Goal: Information Seeking & Learning: Learn about a topic

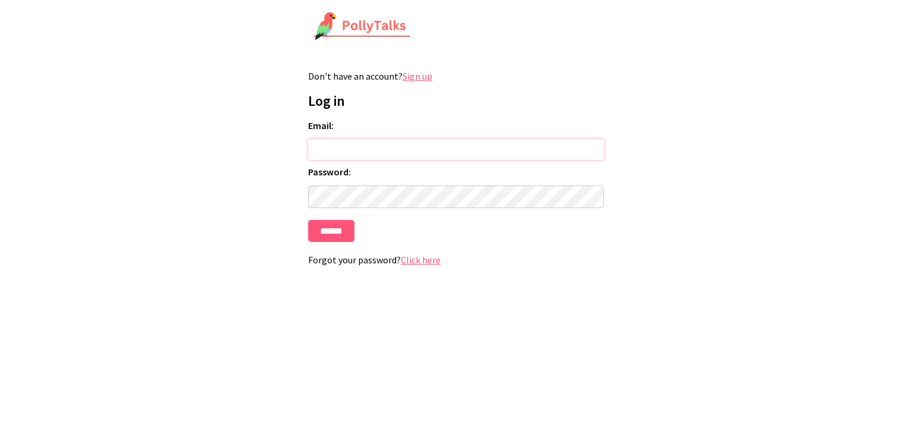
type input "**********"
click at [332, 230] on input "******" at bounding box center [331, 231] width 46 height 22
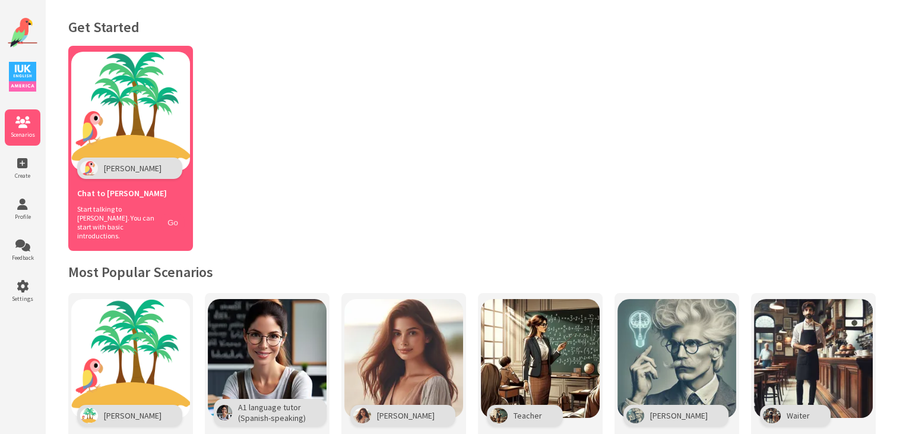
click at [173, 217] on button "Go" at bounding box center [173, 222] width 23 height 17
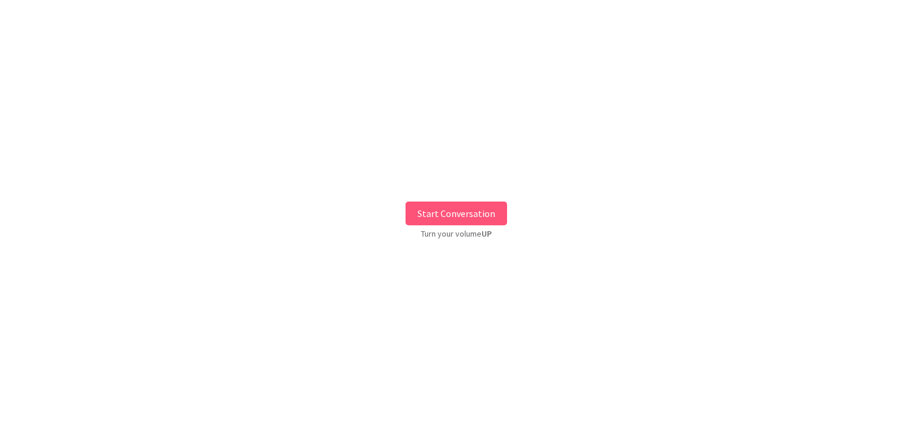
click at [424, 215] on button "Start Conversation" at bounding box center [457, 213] width 102 height 24
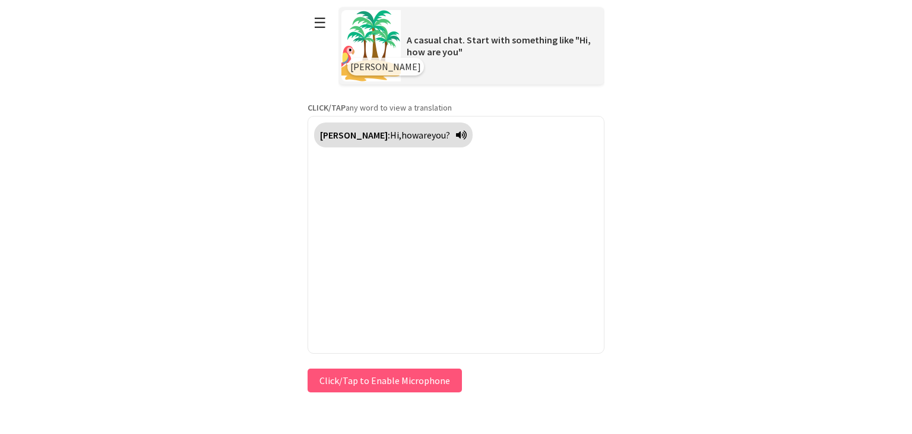
click at [373, 376] on button "Click/Tap to Enable Microphone" at bounding box center [385, 380] width 154 height 24
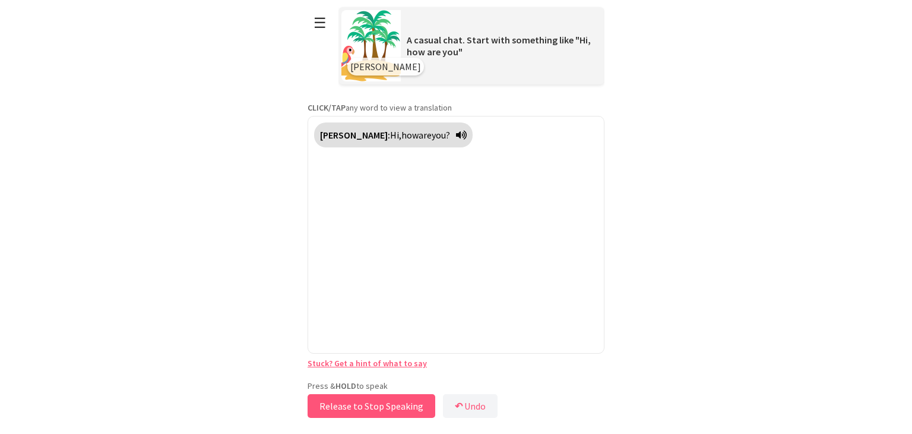
click at [362, 407] on button "Release to Stop Speaking" at bounding box center [372, 406] width 128 height 24
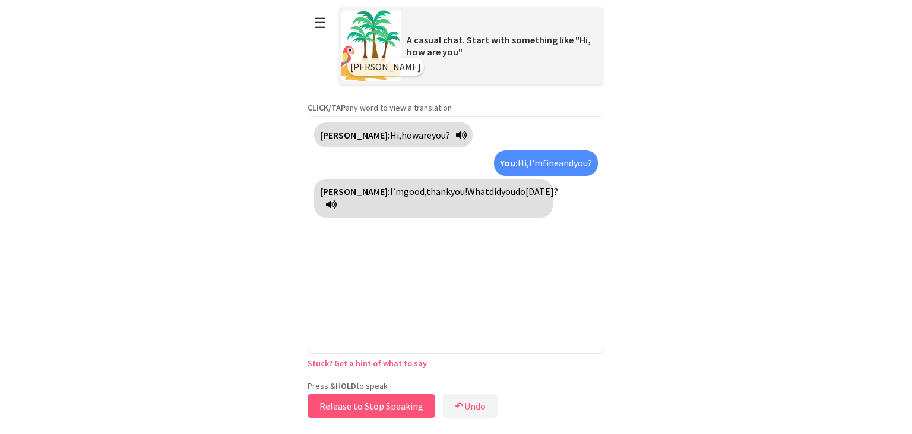
click at [402, 407] on button "Release to Stop Speaking" at bounding box center [372, 406] width 128 height 24
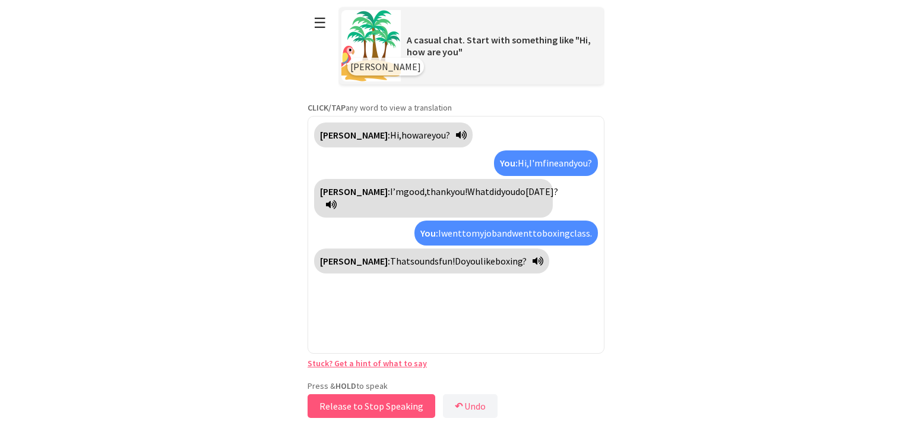
click at [373, 402] on button "Release to Stop Speaking" at bounding box center [372, 406] width 128 height 24
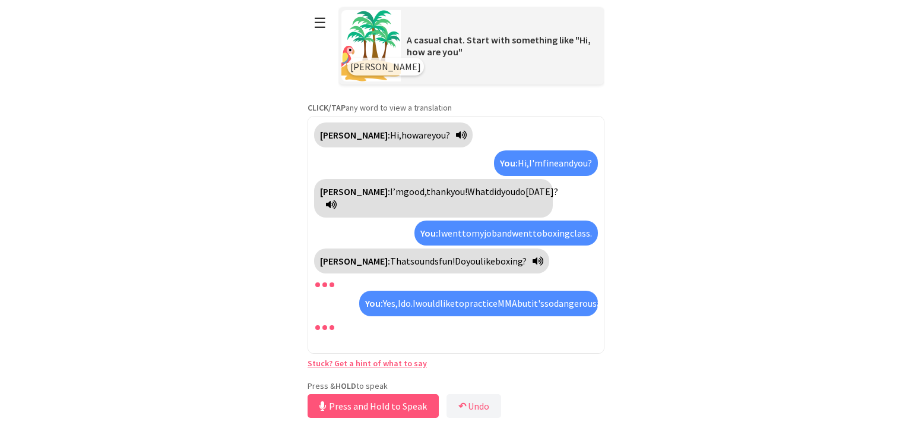
scroll to position [7, 0]
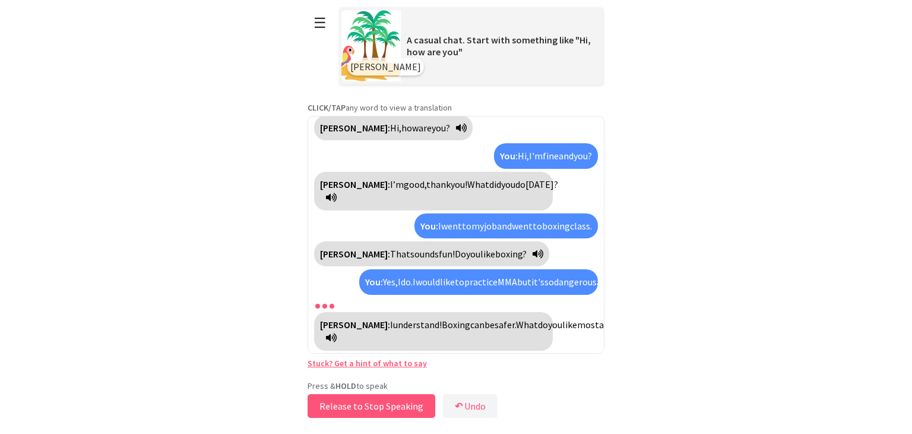
click at [373, 402] on button "Release to Stop Speaking" at bounding box center [372, 406] width 128 height 24
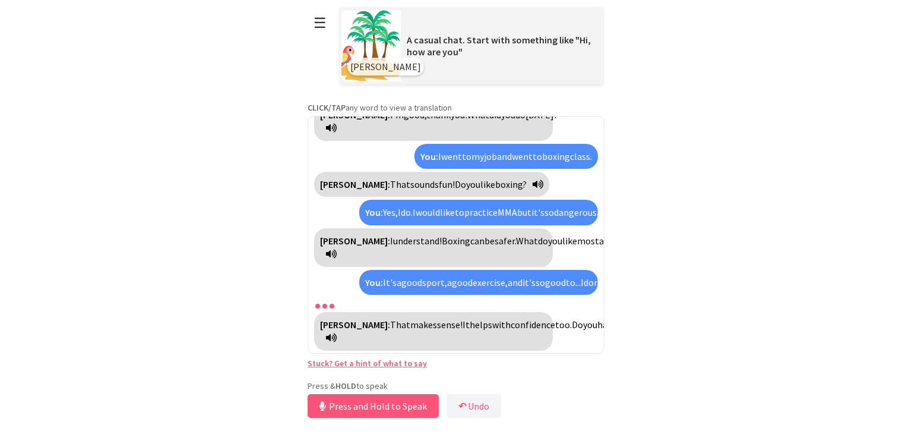
scroll to position [104, 0]
click at [464, 413] on button "↶ Undo" at bounding box center [474, 406] width 55 height 24
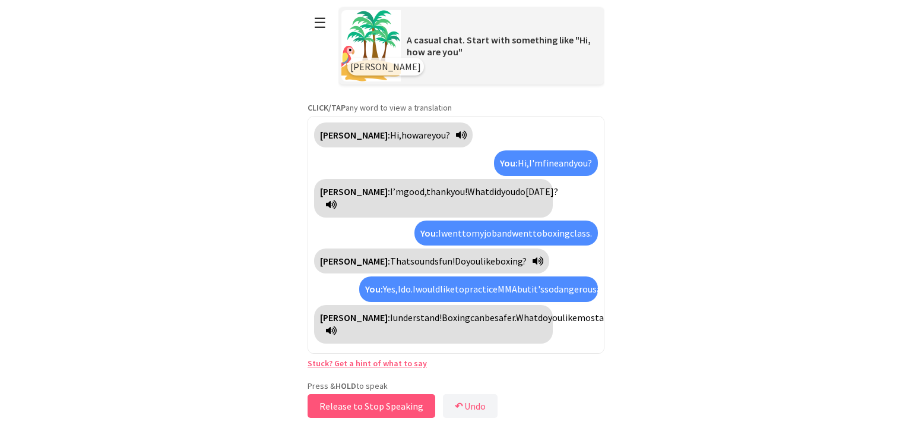
click at [399, 400] on button "Release to Stop Speaking" at bounding box center [372, 406] width 128 height 24
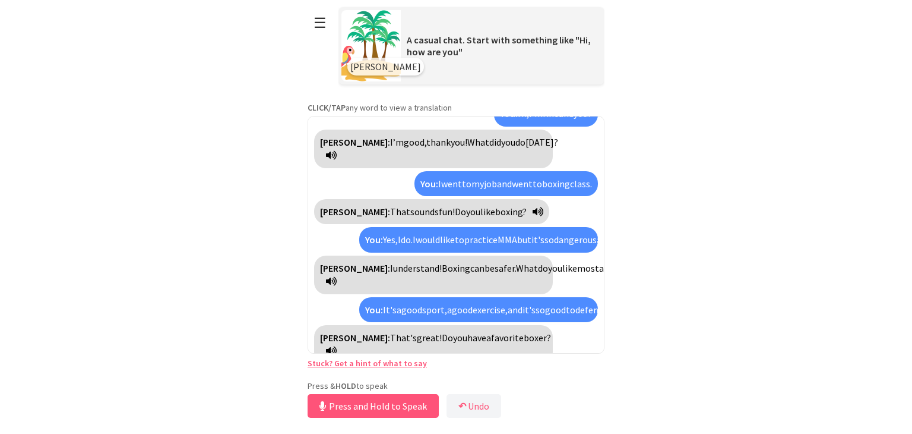
scroll to position [63, 0]
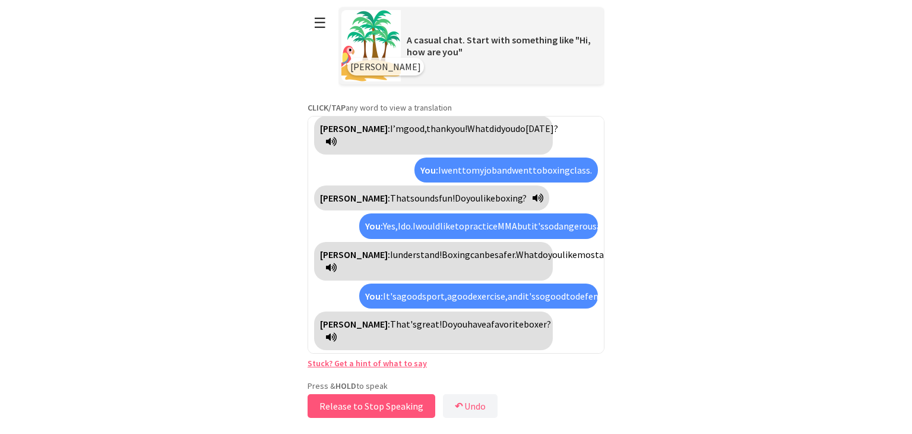
click at [399, 400] on button "Release to Stop Speaking" at bounding box center [372, 406] width 128 height 24
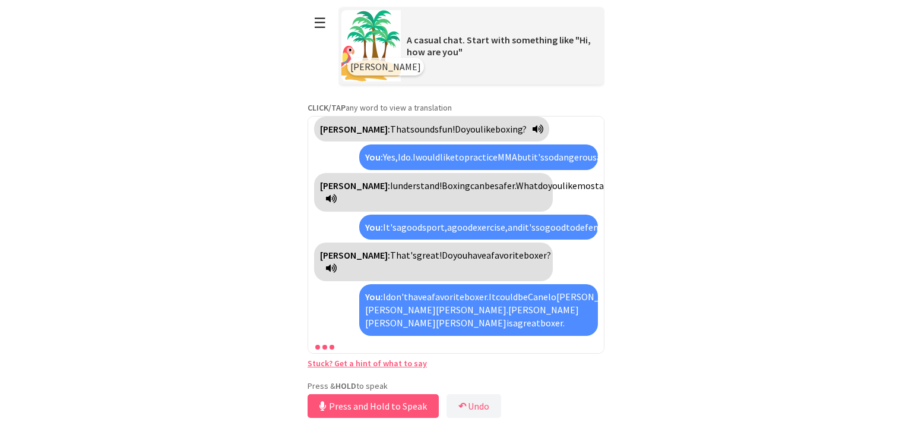
scroll to position [159, 0]
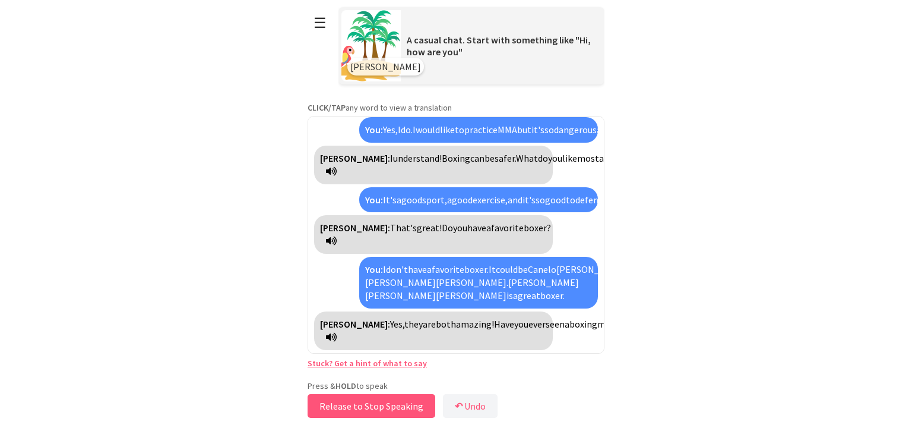
click at [399, 400] on button "Release to Stop Speaking" at bounding box center [372, 406] width 128 height 24
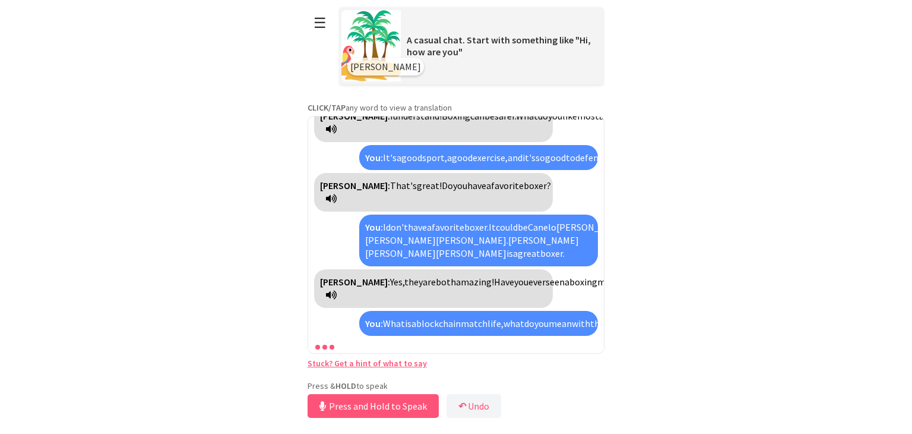
scroll to position [268, 0]
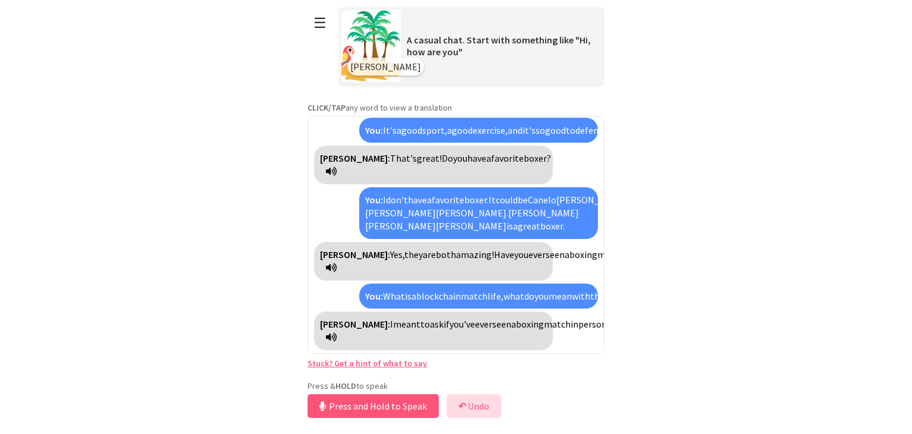
click at [467, 401] on button "↶ Undo" at bounding box center [474, 406] width 55 height 24
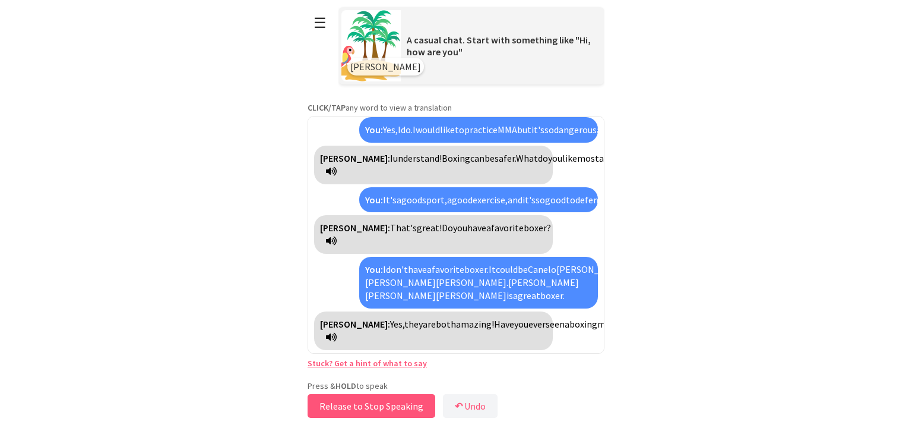
click at [372, 404] on button "Release to Stop Speaking" at bounding box center [372, 406] width 128 height 24
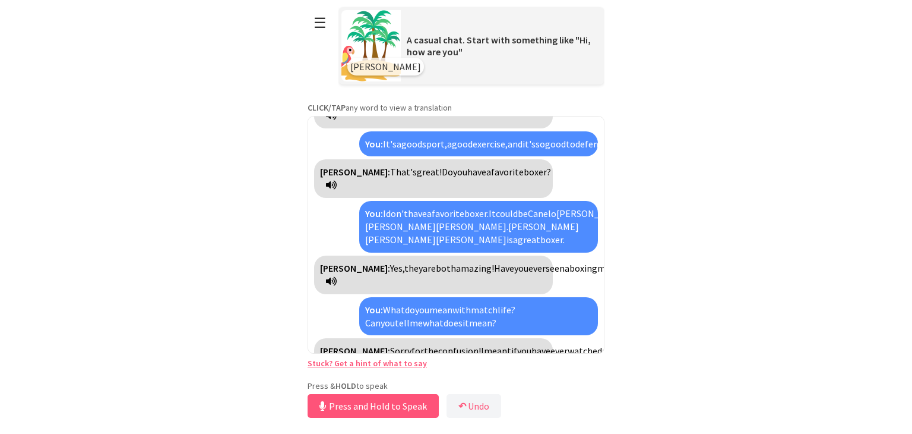
scroll to position [268, 0]
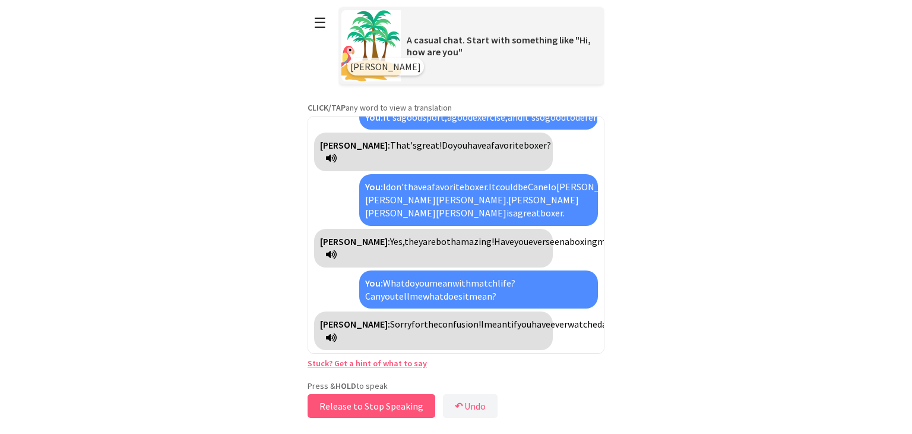
click at [374, 408] on button "Release to Stop Speaking" at bounding box center [372, 406] width 128 height 24
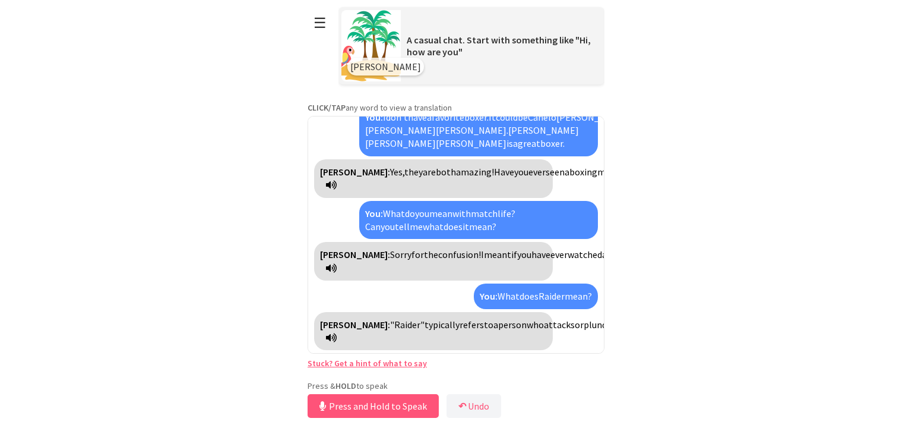
scroll to position [431, 0]
click at [485, 400] on button "↶ Undo" at bounding box center [474, 406] width 55 height 24
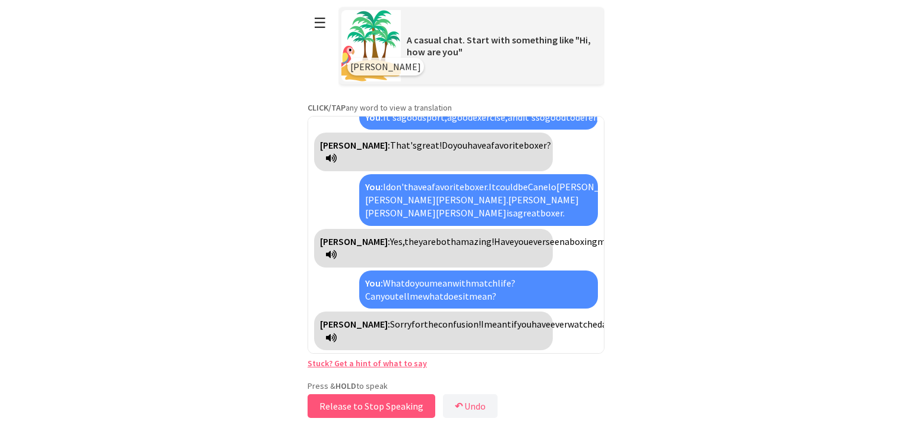
click at [402, 396] on button "Release to Stop Speaking" at bounding box center [372, 406] width 128 height 24
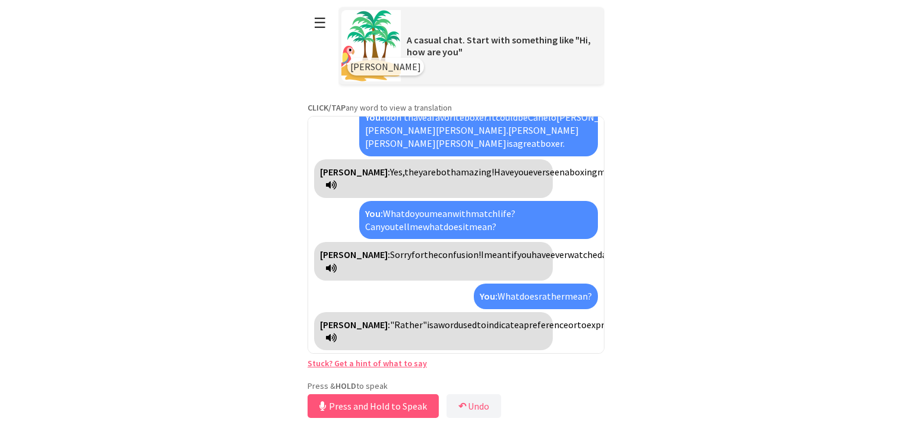
scroll to position [405, 0]
click at [400, 396] on button "Release to Stop Speaking" at bounding box center [372, 406] width 128 height 24
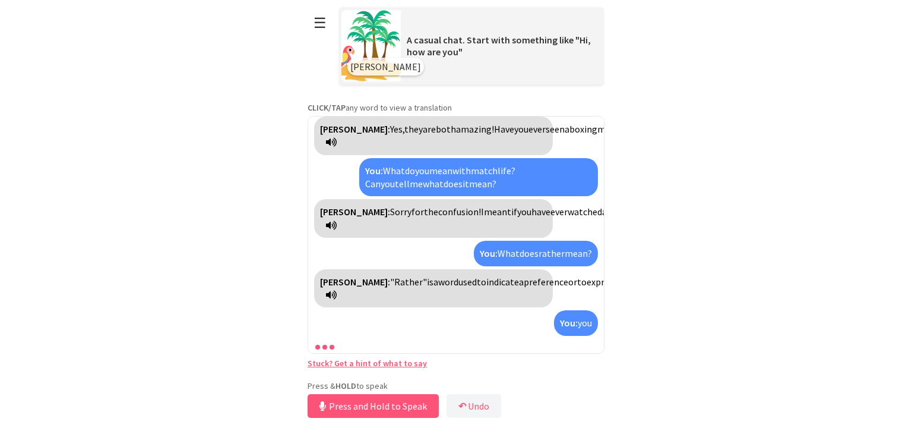
scroll to position [447, 0]
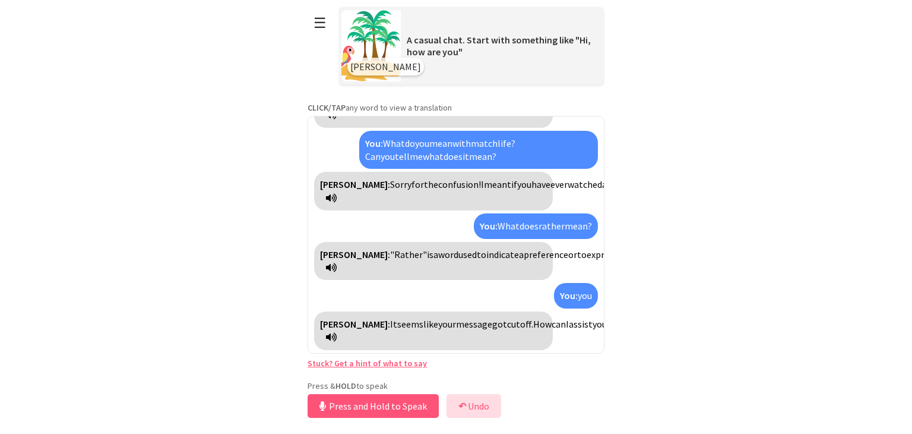
click at [473, 410] on button "↶ Undo" at bounding box center [474, 406] width 55 height 24
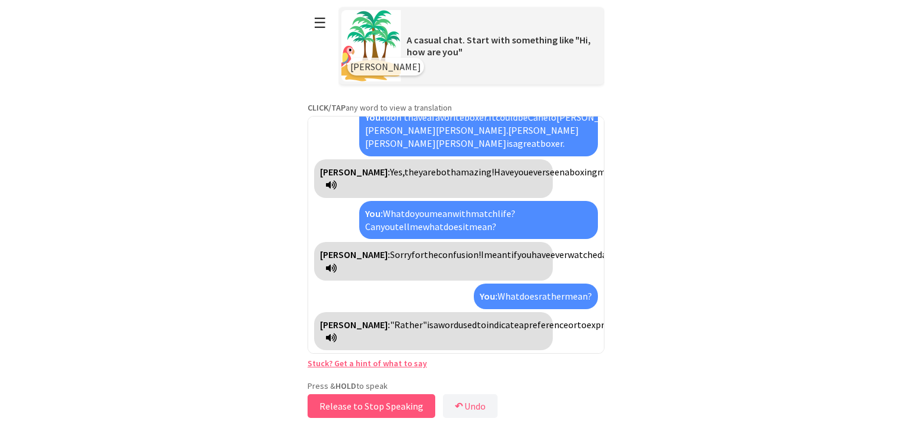
click at [390, 405] on button "Release to Stop Speaking" at bounding box center [372, 406] width 128 height 24
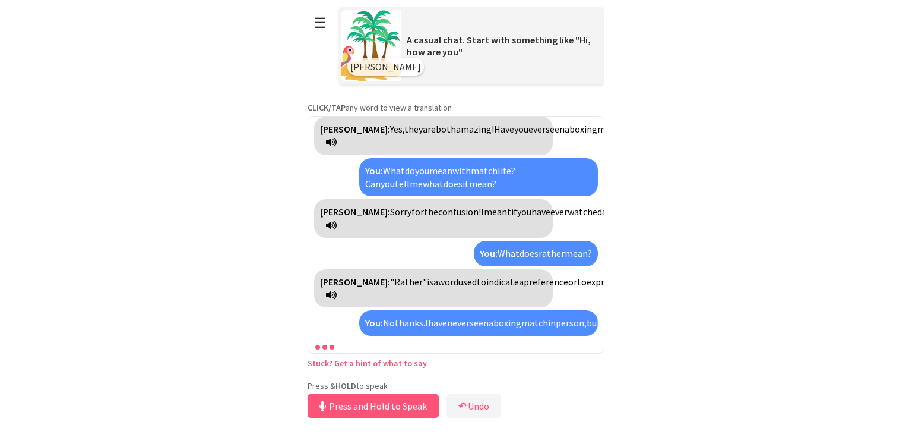
scroll to position [501, 0]
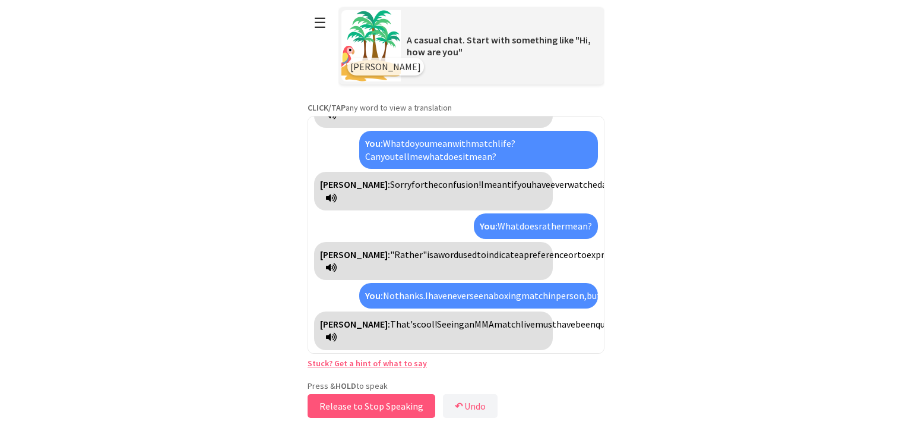
click at [390, 405] on button "Release to Stop Speaking" at bounding box center [372, 406] width 128 height 24
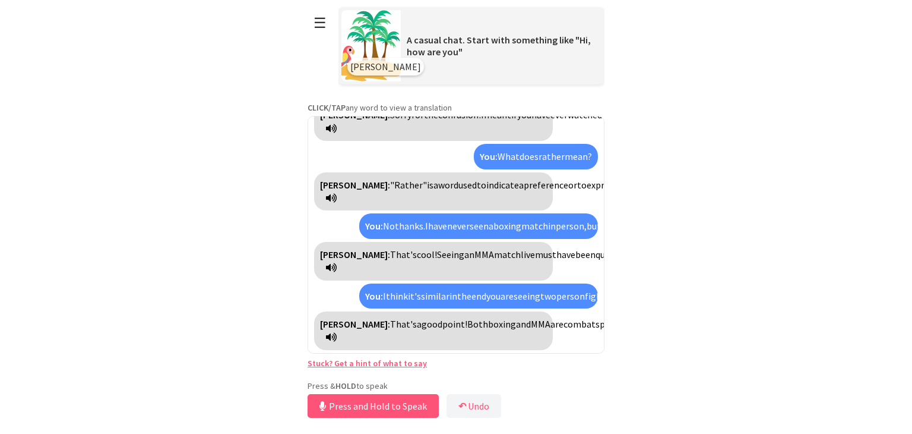
scroll to position [677, 0]
click at [390, 405] on button "Release to Stop Speaking" at bounding box center [372, 406] width 128 height 24
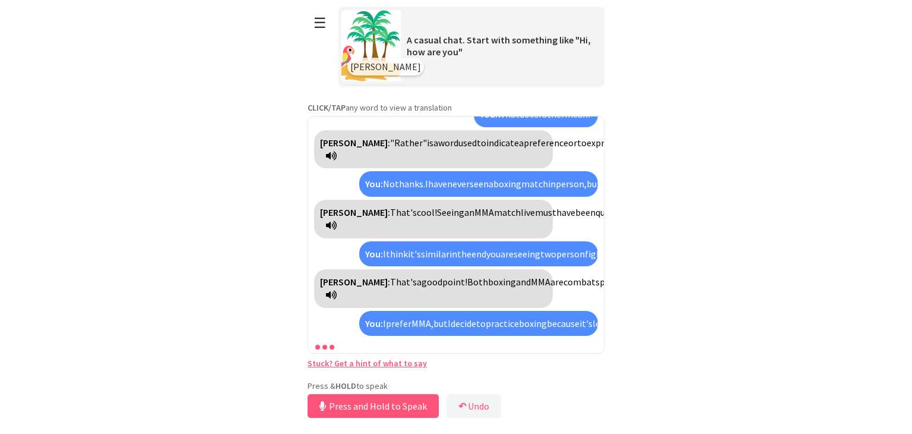
scroll to position [880, 0]
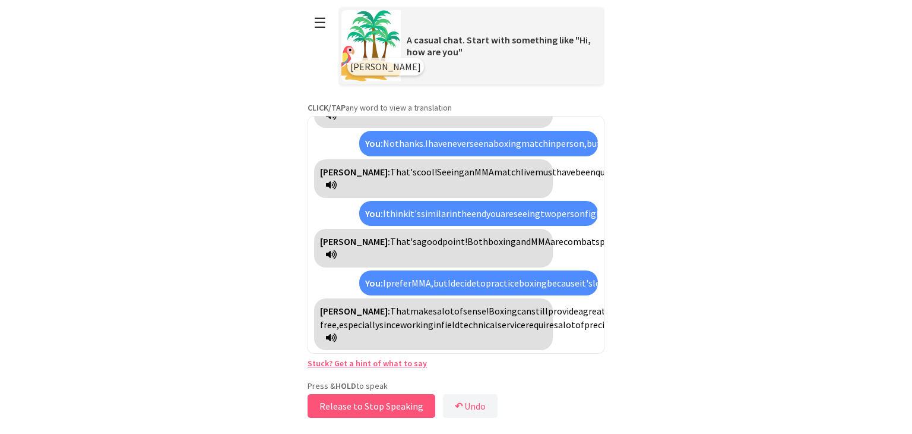
click at [390, 405] on button "Release to Stop Speaking" at bounding box center [372, 406] width 128 height 24
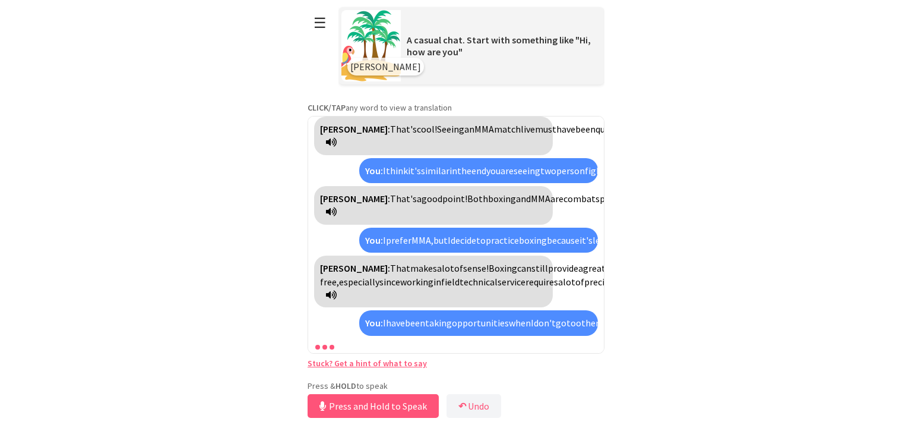
scroll to position [1109, 0]
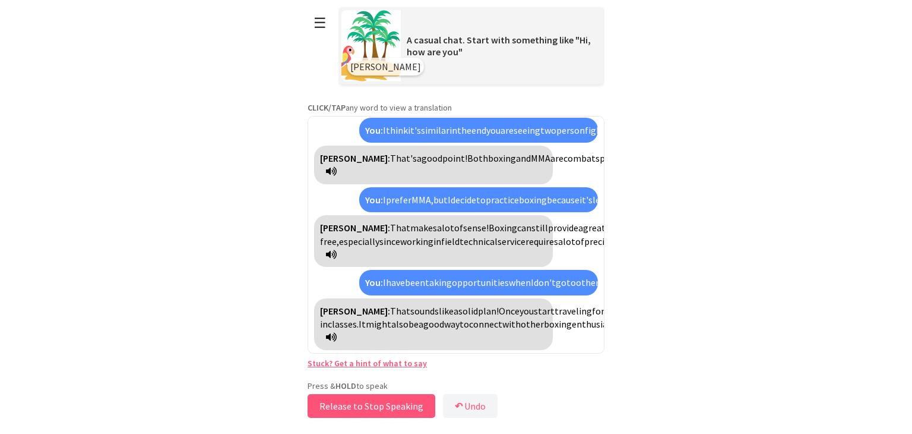
click at [395, 407] on button "Release to Stop Speaking" at bounding box center [372, 406] width 128 height 24
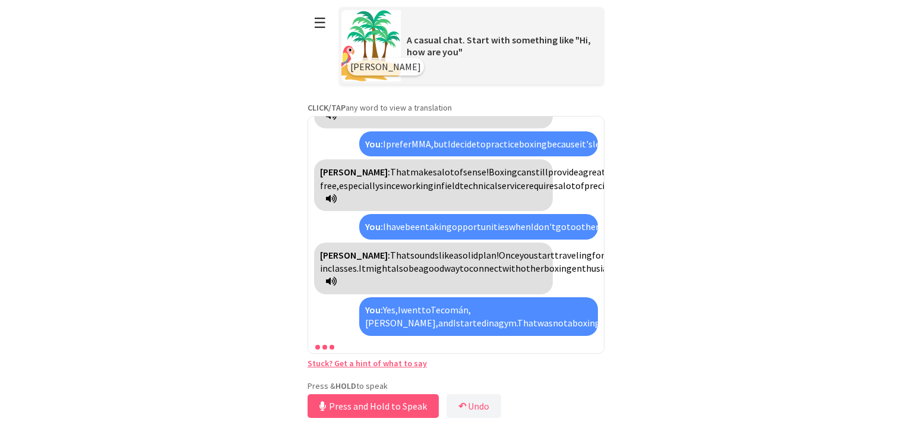
scroll to position [1272, 0]
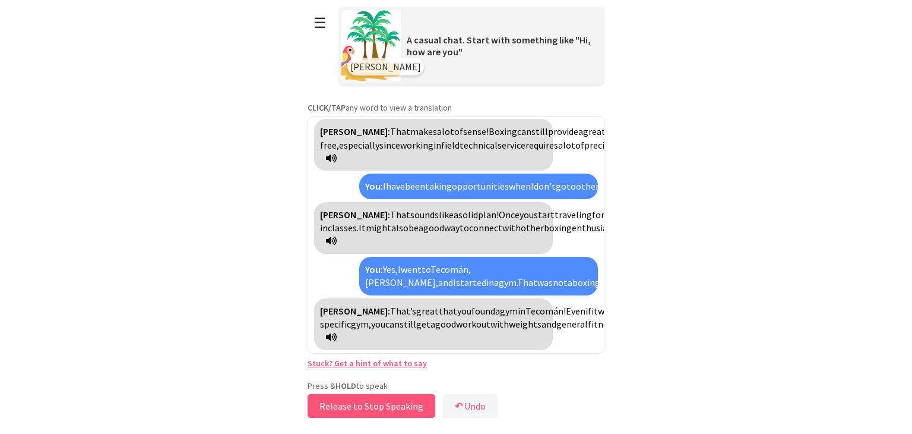
click at [390, 401] on button "Release to Stop Speaking" at bounding box center [372, 406] width 128 height 24
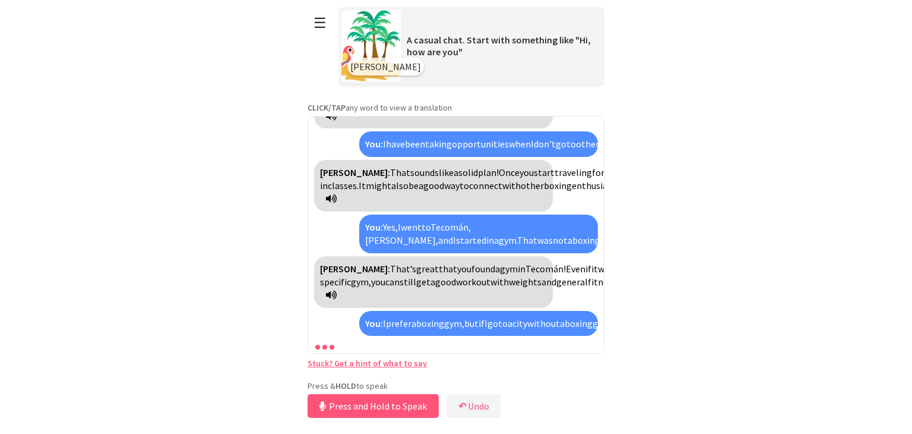
scroll to position [1448, 0]
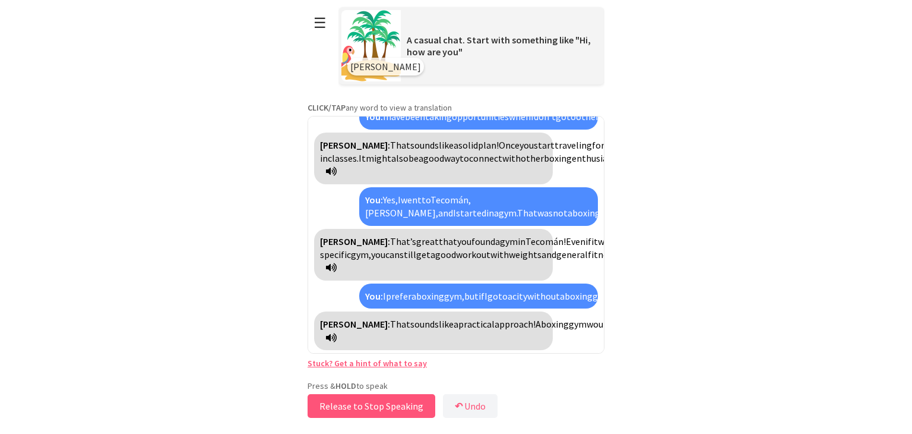
click at [390, 401] on button "Release to Stop Speaking" at bounding box center [372, 406] width 128 height 24
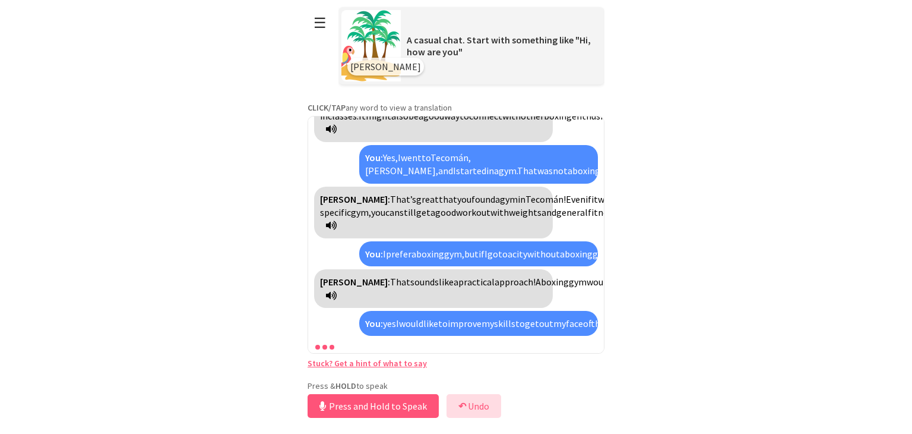
scroll to position [1624, 0]
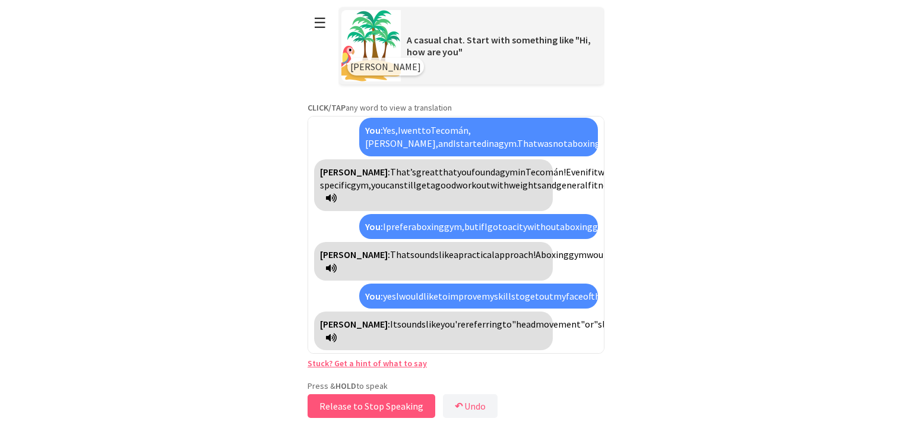
click at [390, 404] on button "Release to Stop Speaking" at bounding box center [372, 406] width 128 height 24
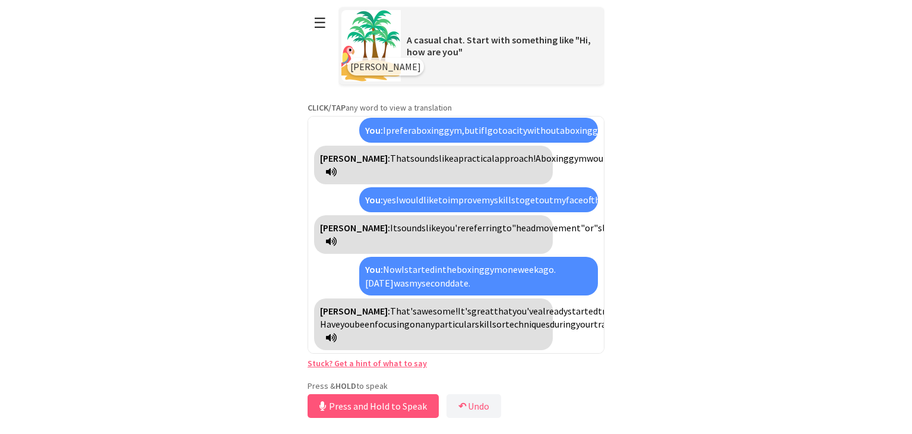
scroll to position [1746, 0]
click at [390, 404] on button "Release to Stop Speaking" at bounding box center [372, 406] width 128 height 24
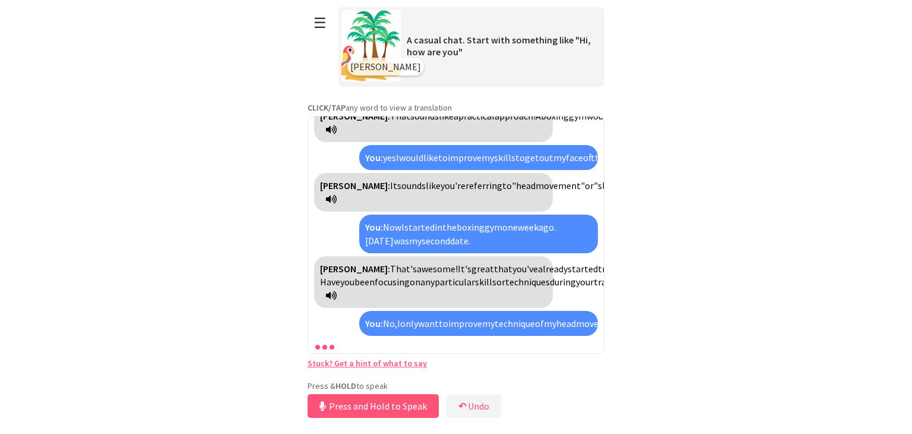
scroll to position [1936, 0]
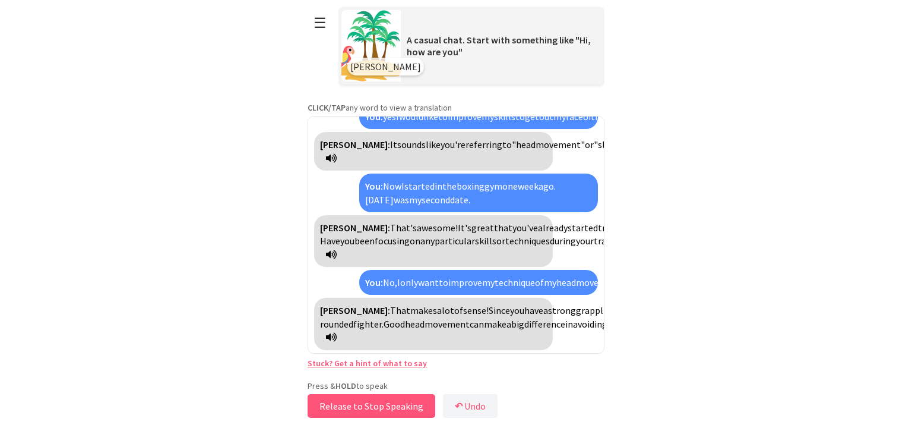
click at [390, 404] on button "Release to Stop Speaking" at bounding box center [372, 406] width 128 height 24
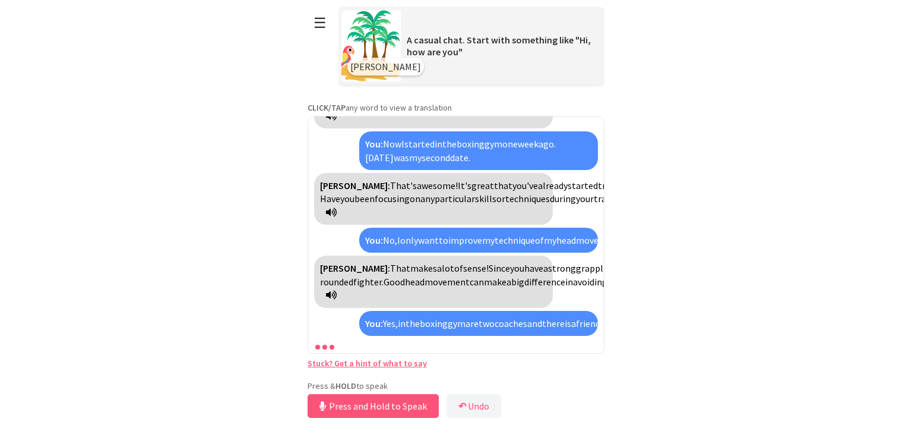
scroll to position [2099, 0]
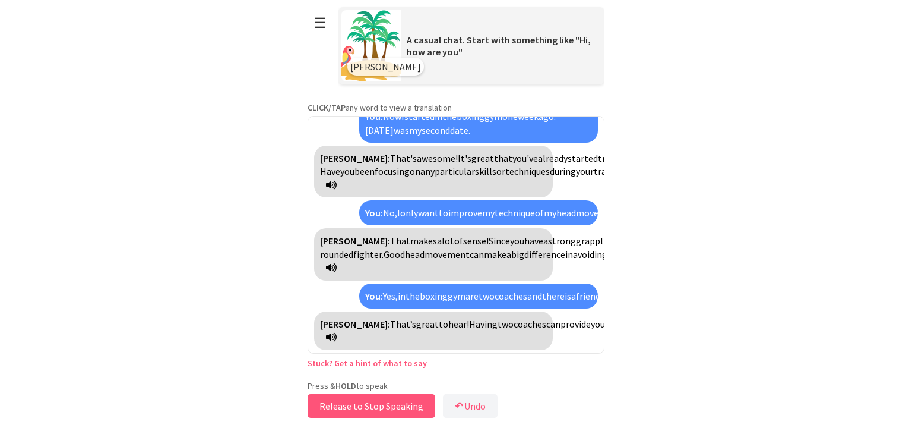
click at [390, 404] on button "Release to Stop Speaking" at bounding box center [372, 406] width 128 height 24
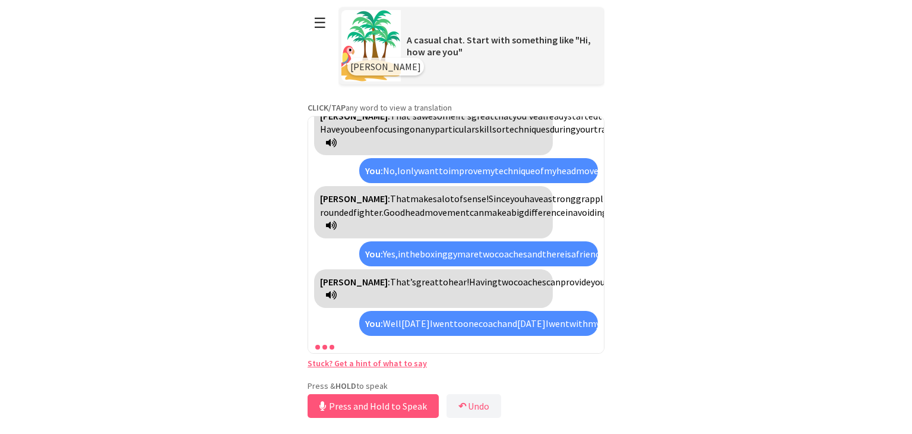
scroll to position [2315, 0]
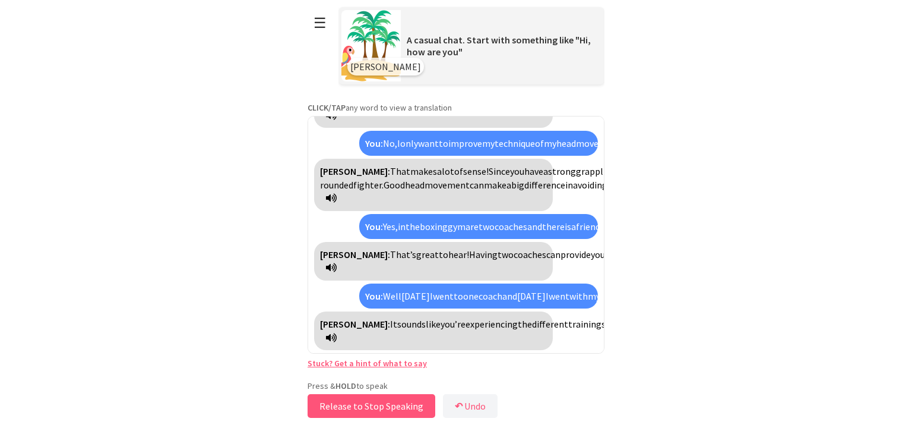
click at [390, 404] on button "Release to Stop Speaking" at bounding box center [372, 406] width 128 height 24
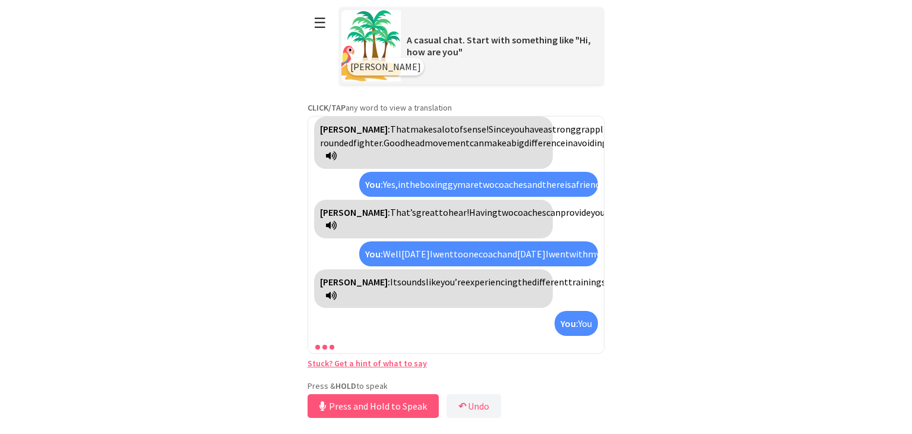
scroll to position [2357, 0]
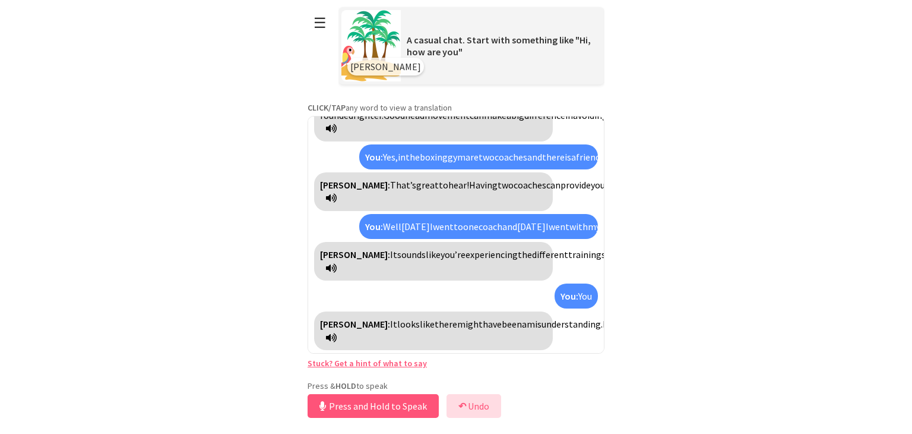
click at [476, 407] on button "↶ Undo" at bounding box center [474, 406] width 55 height 24
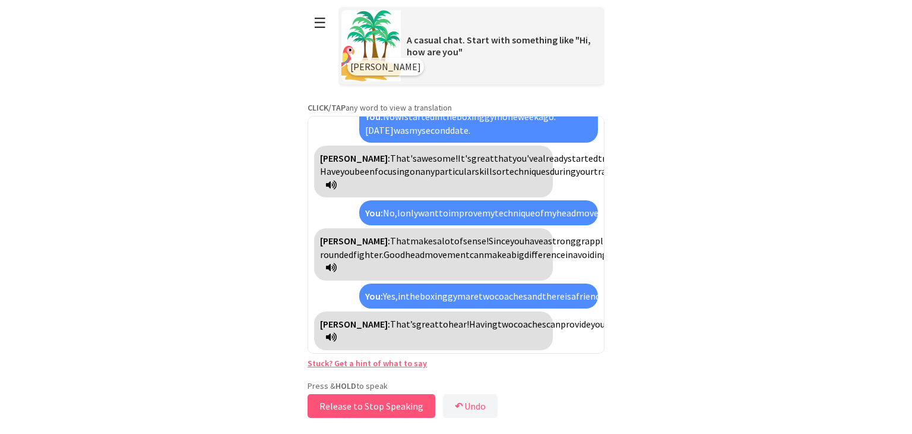
click at [382, 412] on button "Release to Stop Speaking" at bounding box center [372, 406] width 128 height 24
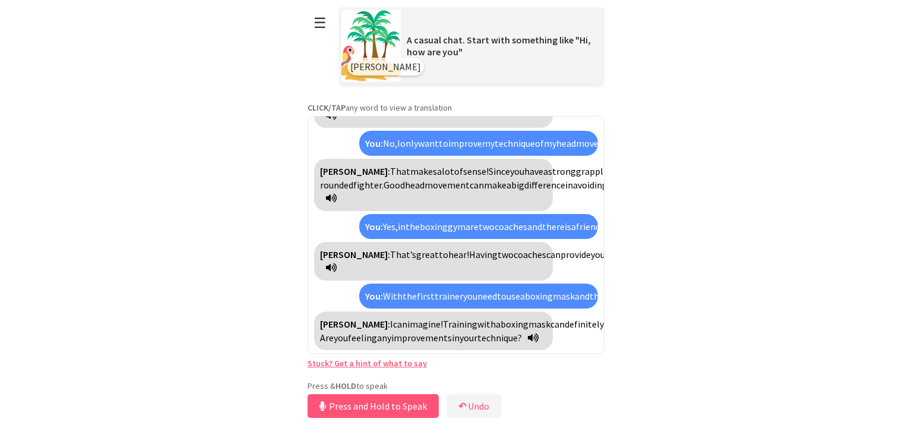
scroll to position [2288, 0]
click at [390, 407] on button "Release to Stop Speaking" at bounding box center [372, 406] width 128 height 24
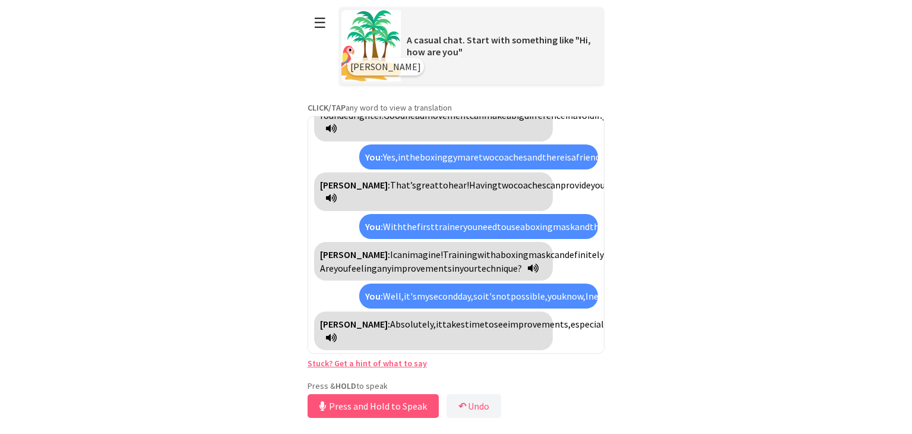
scroll to position [2464, 0]
click at [406, 409] on button "Release to Stop Speaking" at bounding box center [372, 406] width 128 height 24
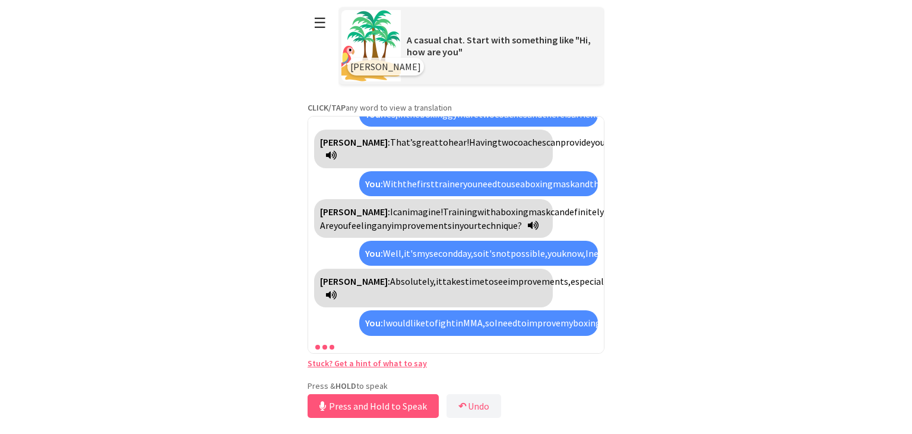
scroll to position [2667, 0]
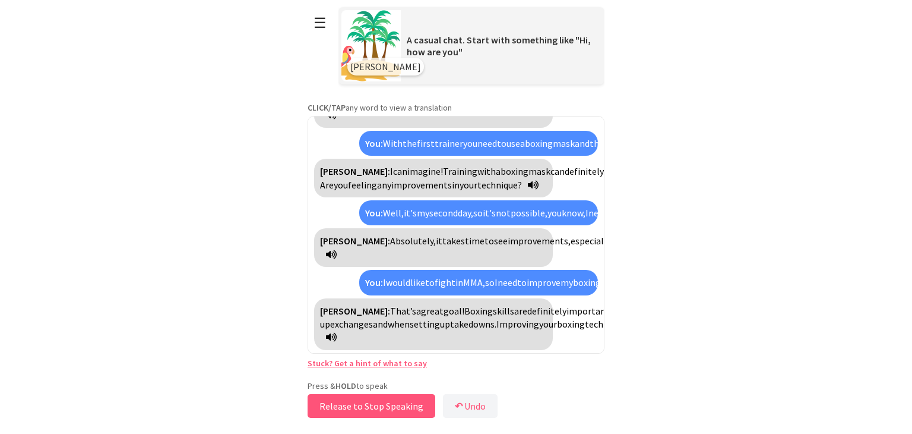
click at [426, 410] on button "Release to Stop Speaking" at bounding box center [372, 406] width 128 height 24
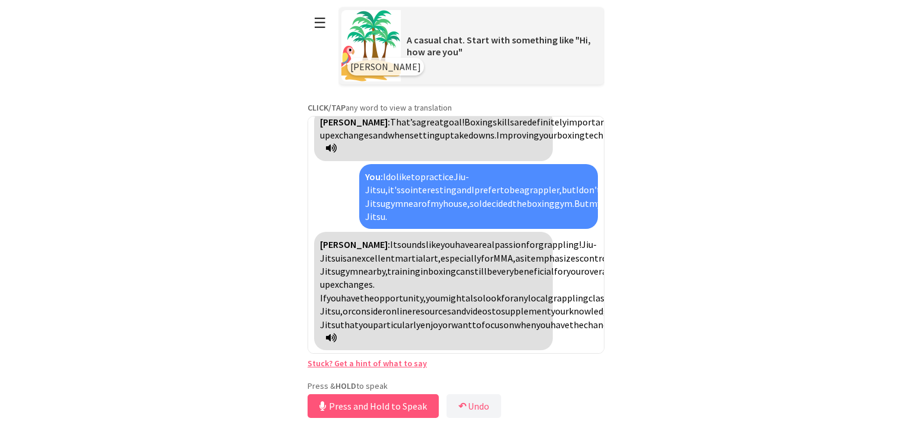
scroll to position [2949, 0]
click at [397, 405] on button "Release to Stop Speaking" at bounding box center [372, 406] width 128 height 24
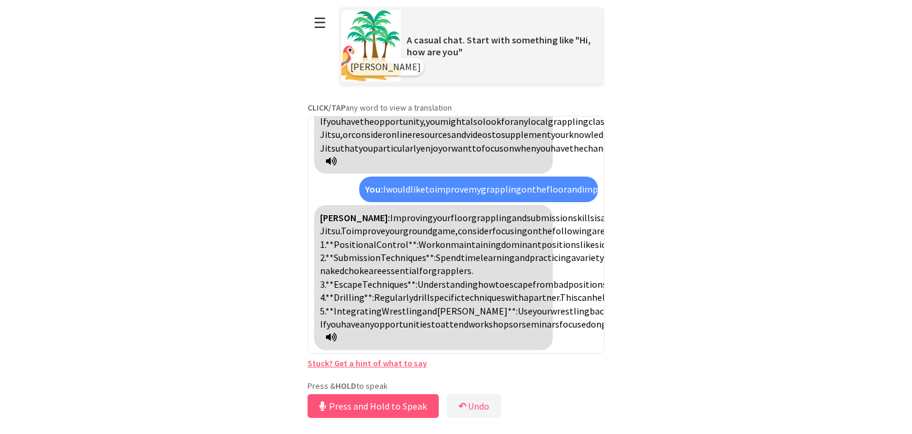
scroll to position [3431, 0]
click at [407, 400] on button "Release to Stop Speaking" at bounding box center [372, 406] width 128 height 24
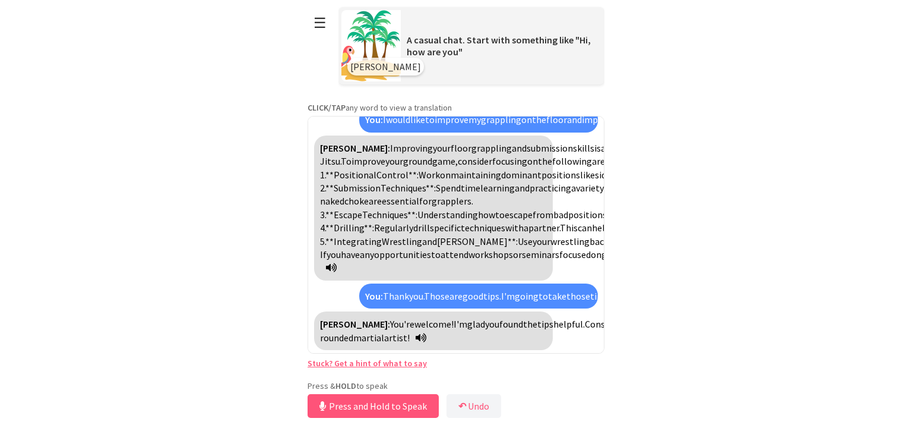
scroll to position [3581, 0]
